Goal: Information Seeking & Learning: Learn about a topic

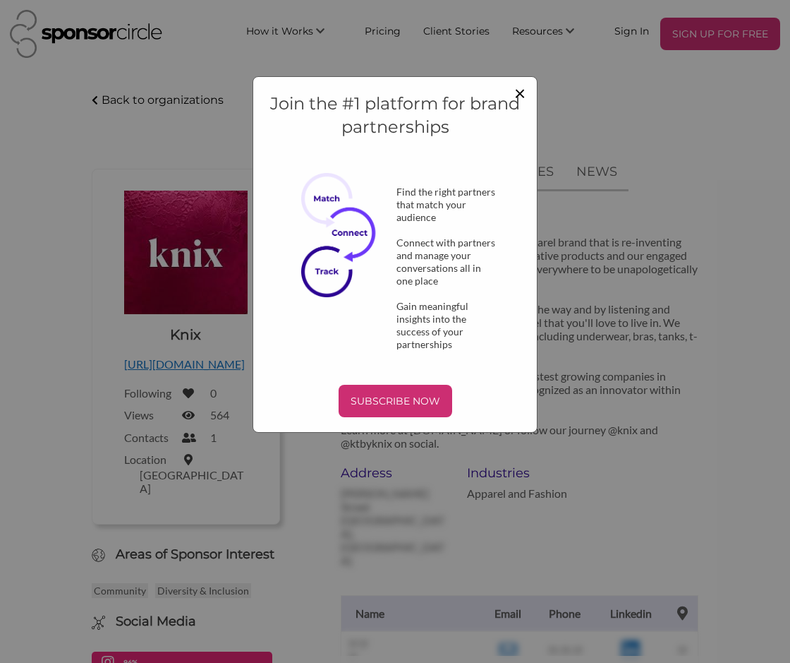
click at [522, 86] on span "×" at bounding box center [520, 92] width 11 height 24
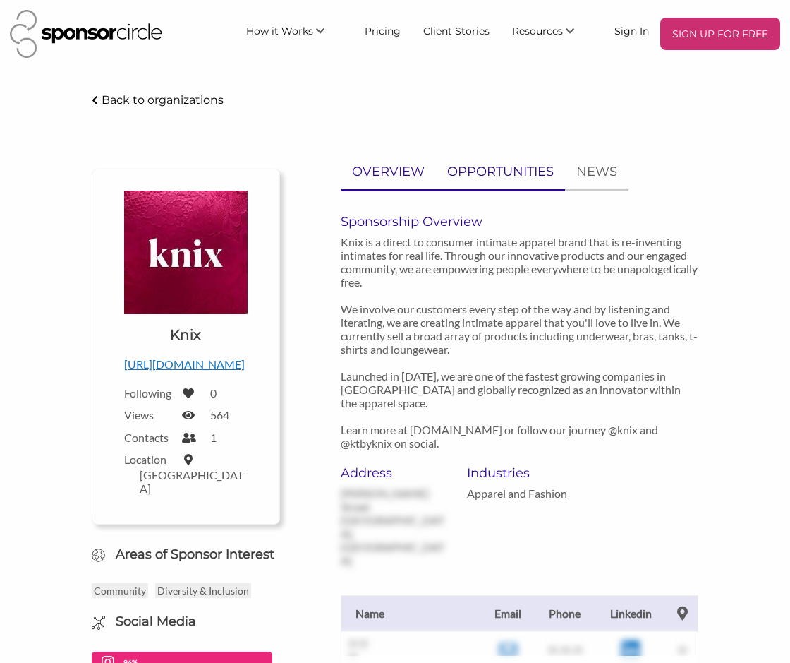
click at [537, 169] on p "OPPORTUNITIES" at bounding box center [500, 172] width 107 height 20
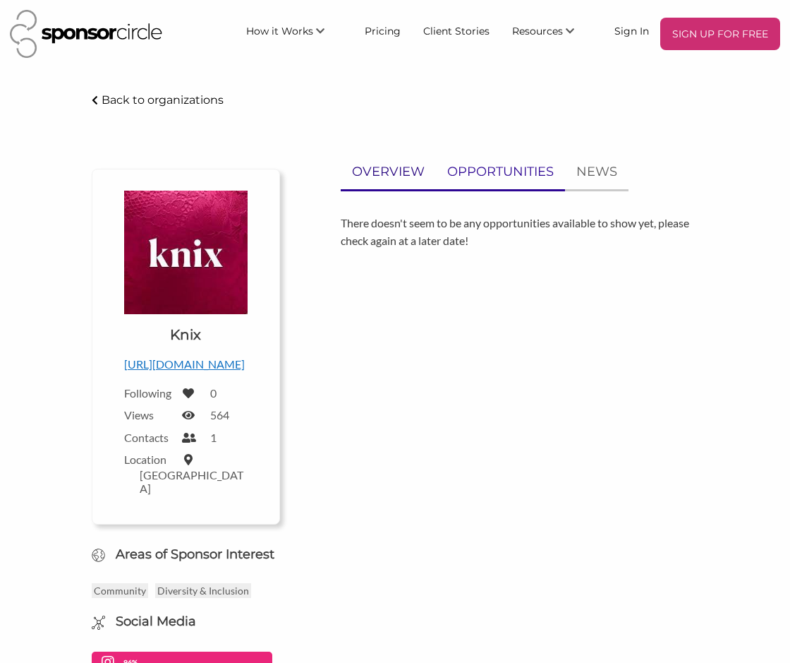
click at [408, 170] on p "OVERVIEW" at bounding box center [388, 172] width 73 height 20
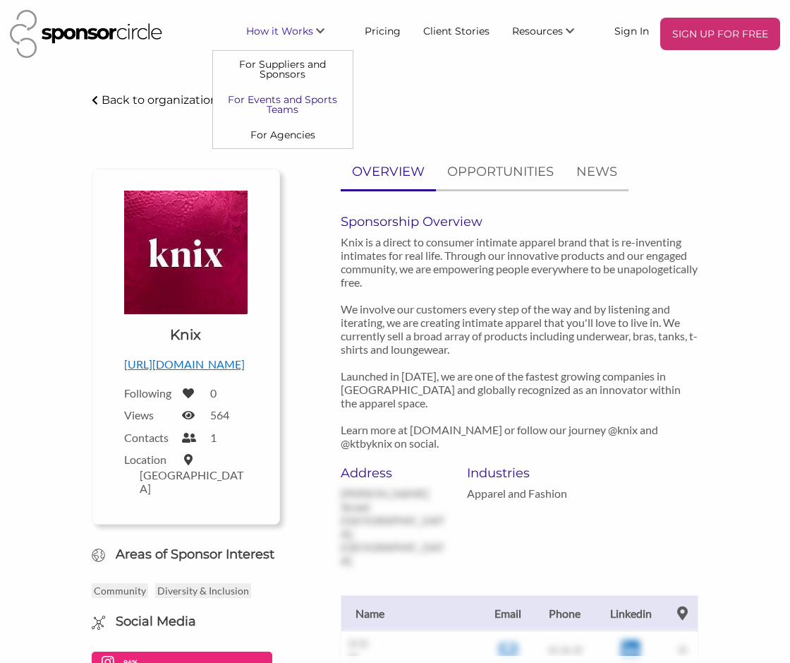
click at [281, 109] on link "For Events and Sports Teams" at bounding box center [283, 104] width 140 height 35
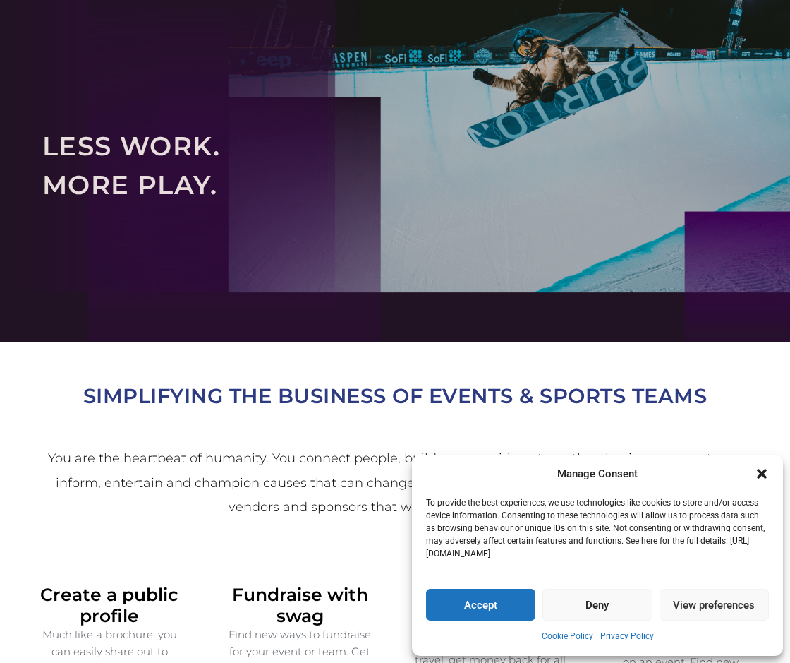
scroll to position [84, 0]
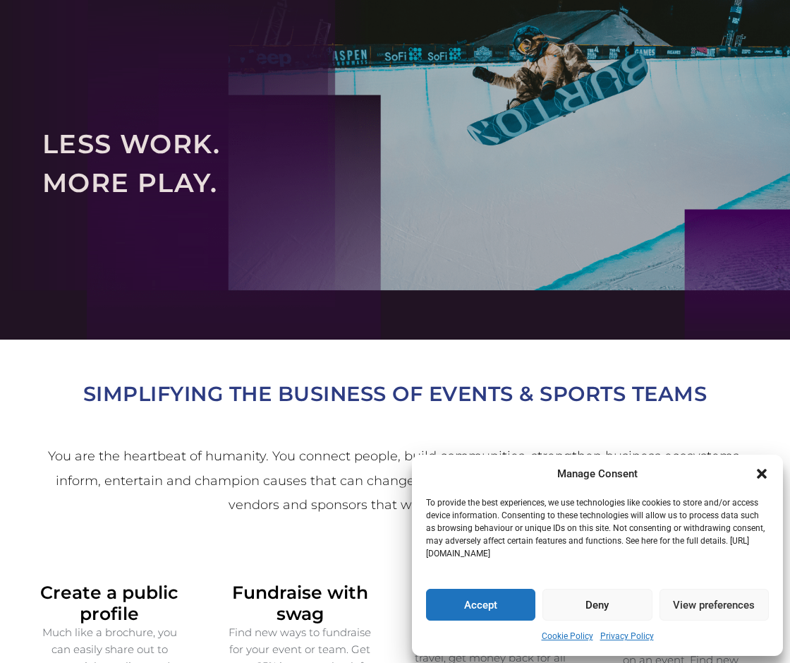
click at [762, 472] on icon "Close dialogue" at bounding box center [762, 474] width 10 height 10
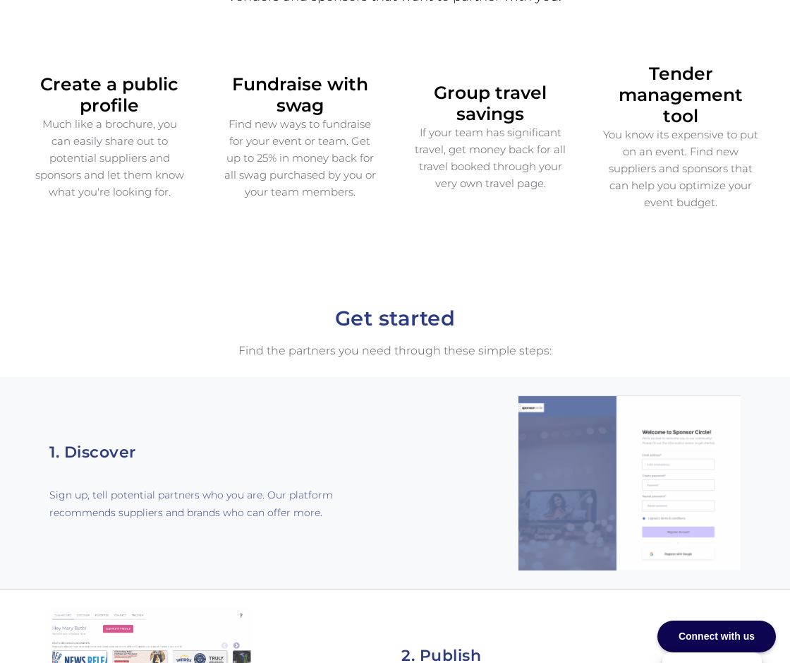
scroll to position [0, 0]
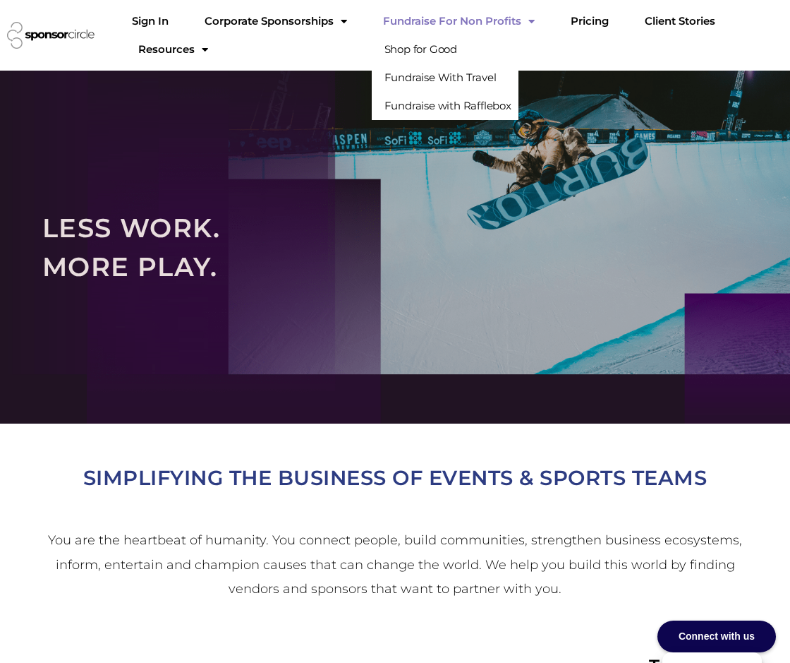
click at [460, 27] on link "Fundraise For Non Profits" at bounding box center [459, 21] width 174 height 28
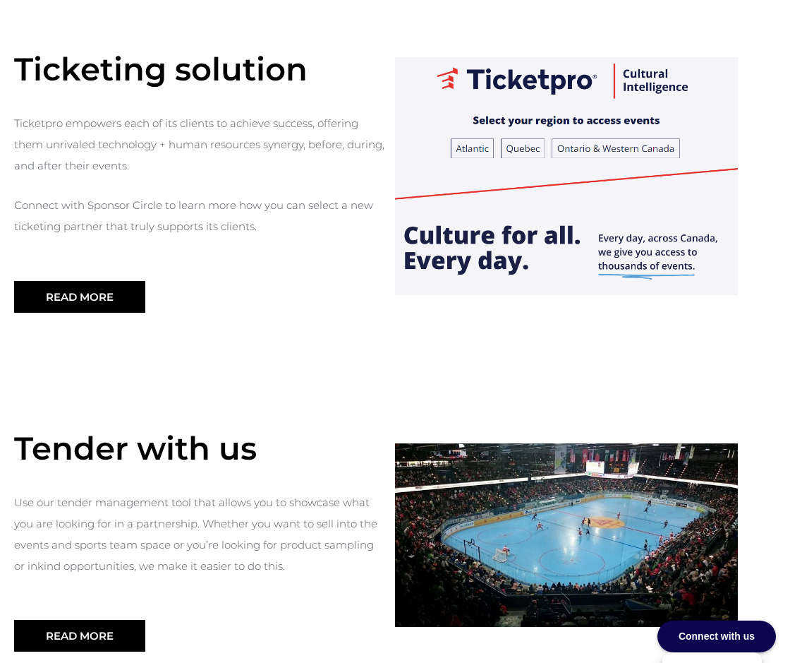
scroll to position [1374, 0]
